Goal: Check status

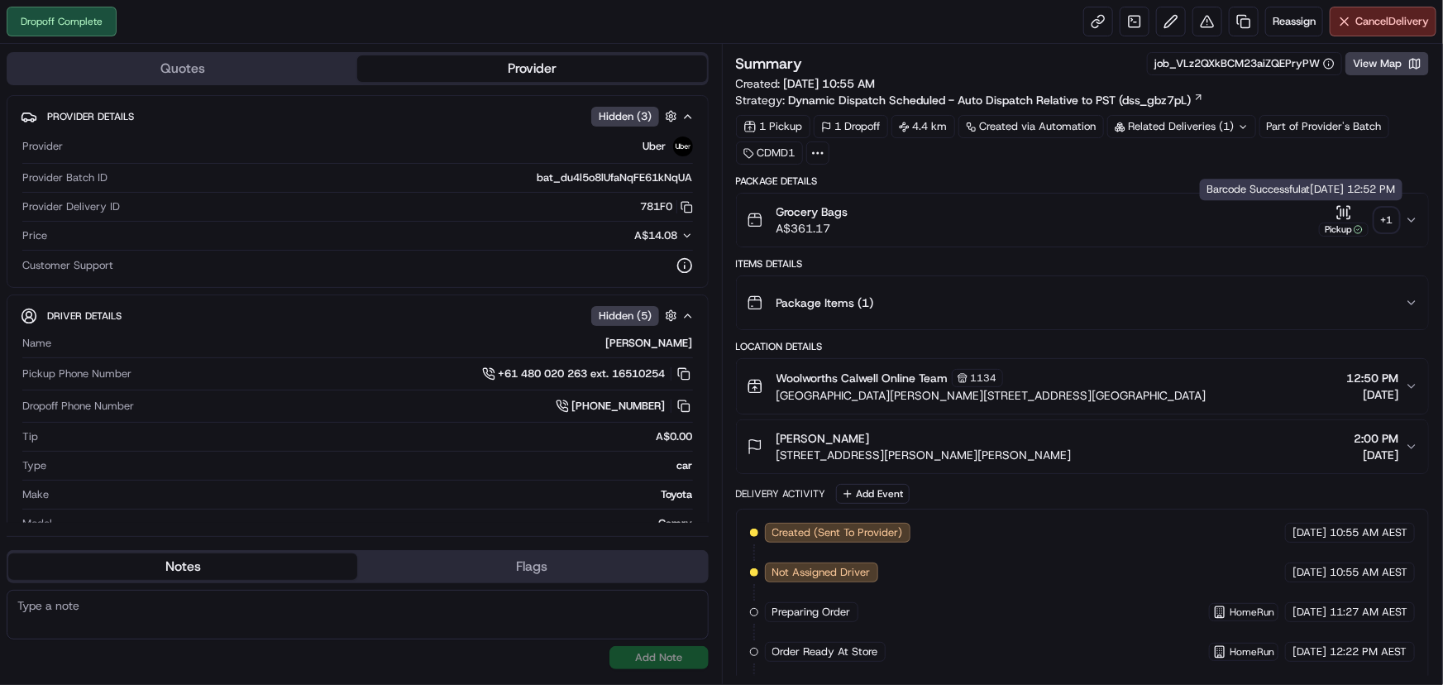
click at [1389, 215] on div "+ 1" at bounding box center [1387, 219] width 23 height 23
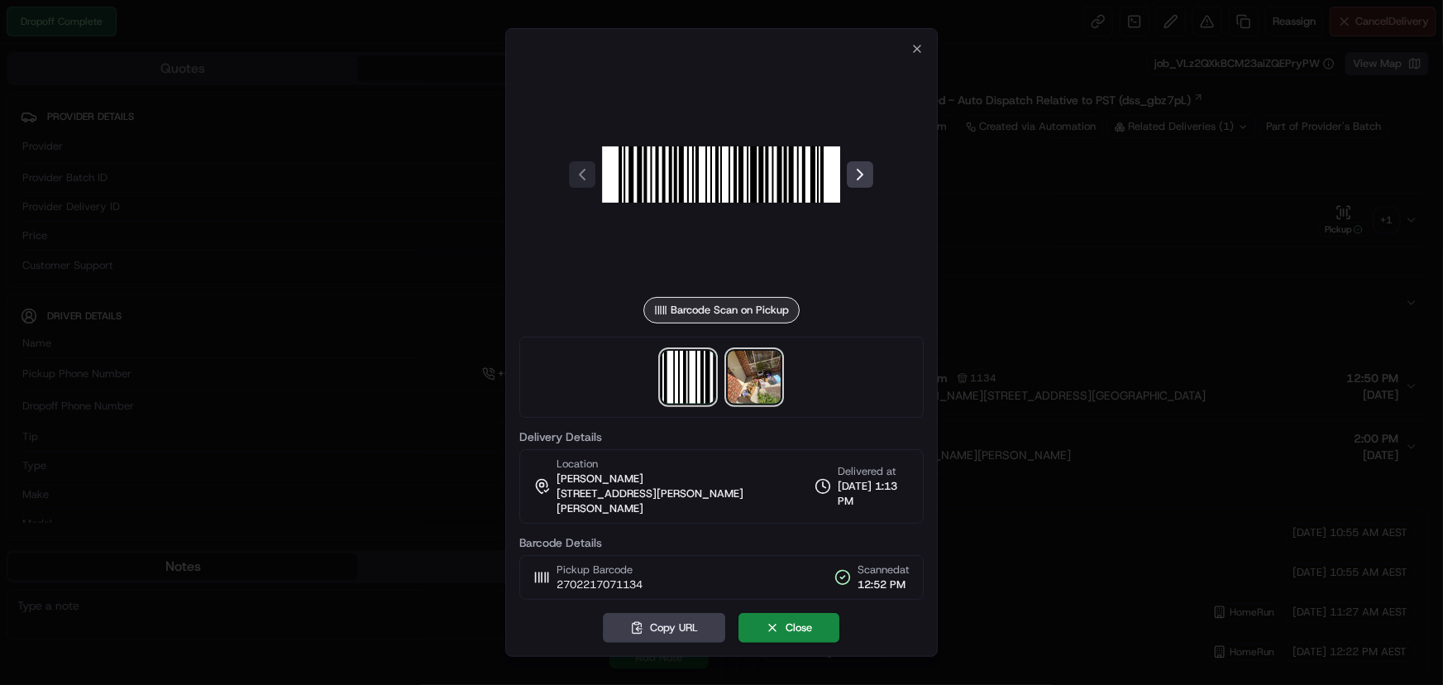
click at [754, 385] on img at bounding box center [755, 377] width 53 height 53
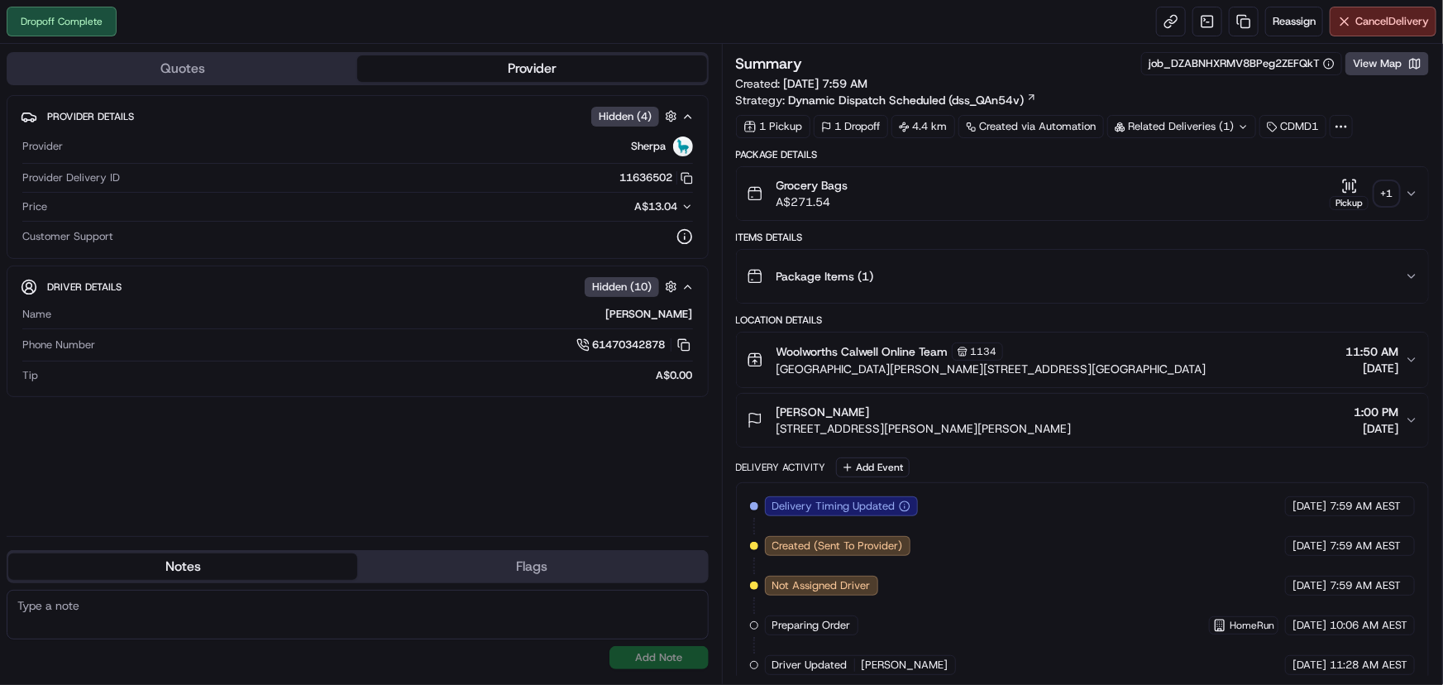
click at [1391, 198] on div "+ 1" at bounding box center [1387, 193] width 23 height 23
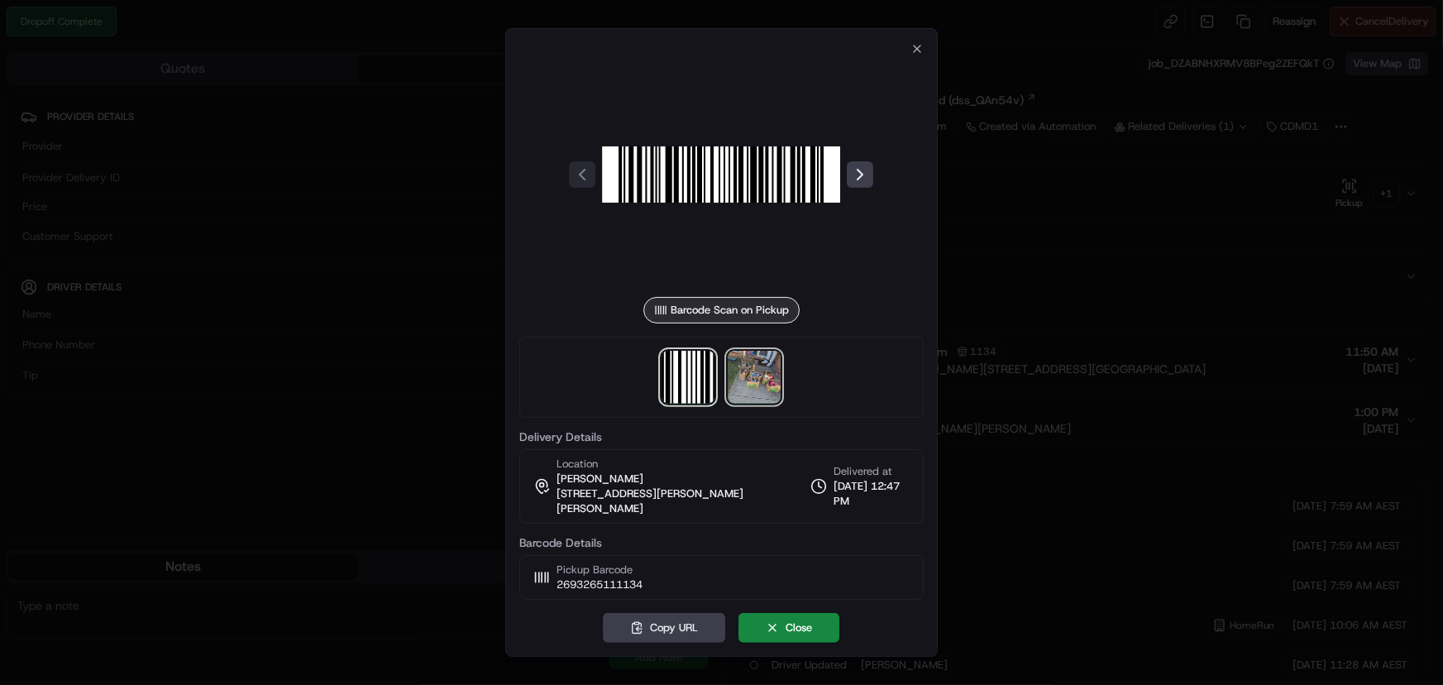
click at [752, 379] on img at bounding box center [755, 377] width 53 height 53
